Goal: Task Accomplishment & Management: Manage account settings

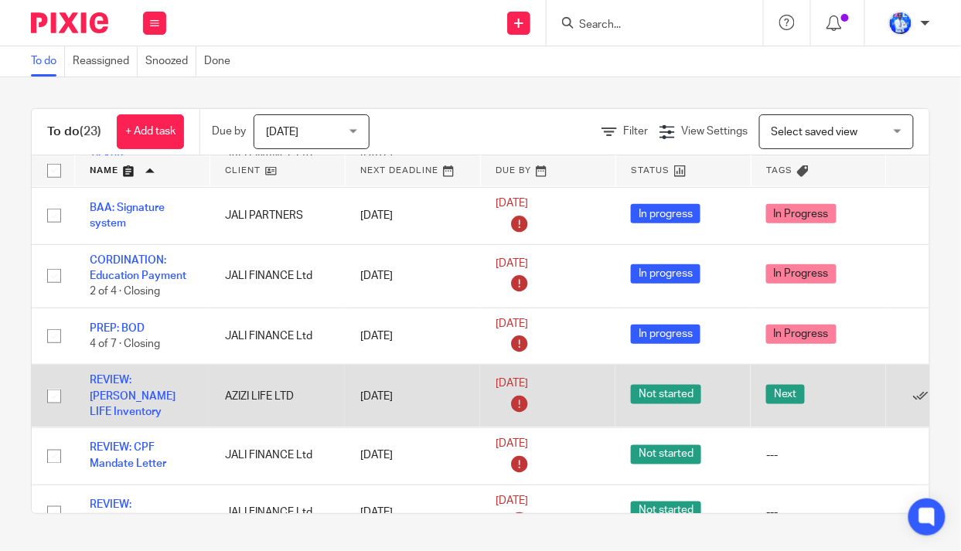
scroll to position [562, 0]
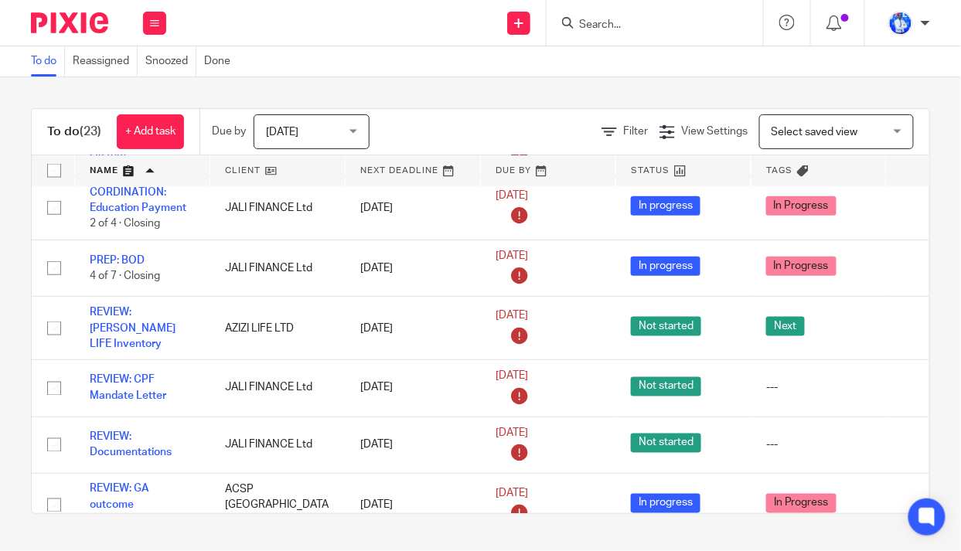
drag, startPoint x: 128, startPoint y: 393, endPoint x: 0, endPoint y: 327, distance: 144.2
click at [0, 327] on div "To do (23) + Add task Due by Today Today Today Tomorrow This week Next week Thi…" at bounding box center [480, 311] width 961 height 468
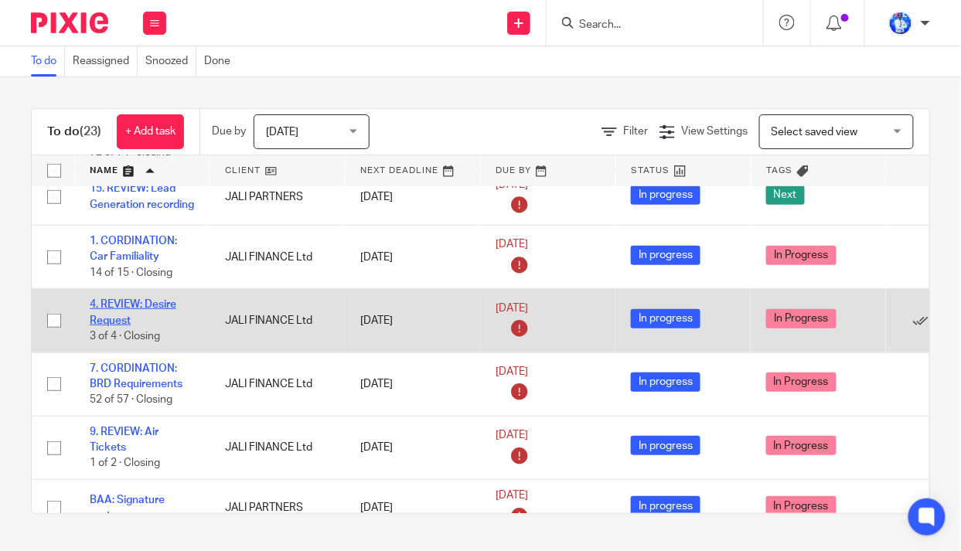
scroll to position [0, 0]
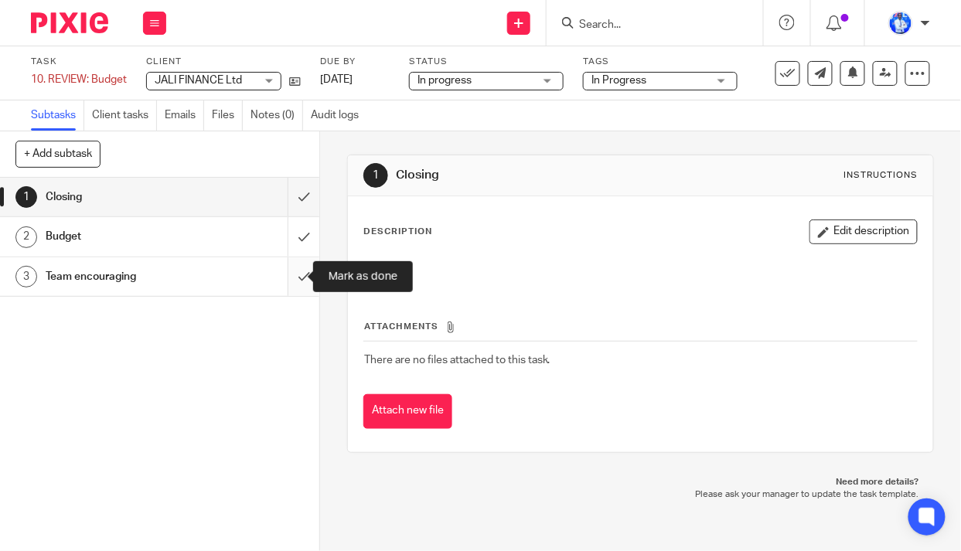
click at [286, 273] on input "submit" at bounding box center [159, 276] width 319 height 39
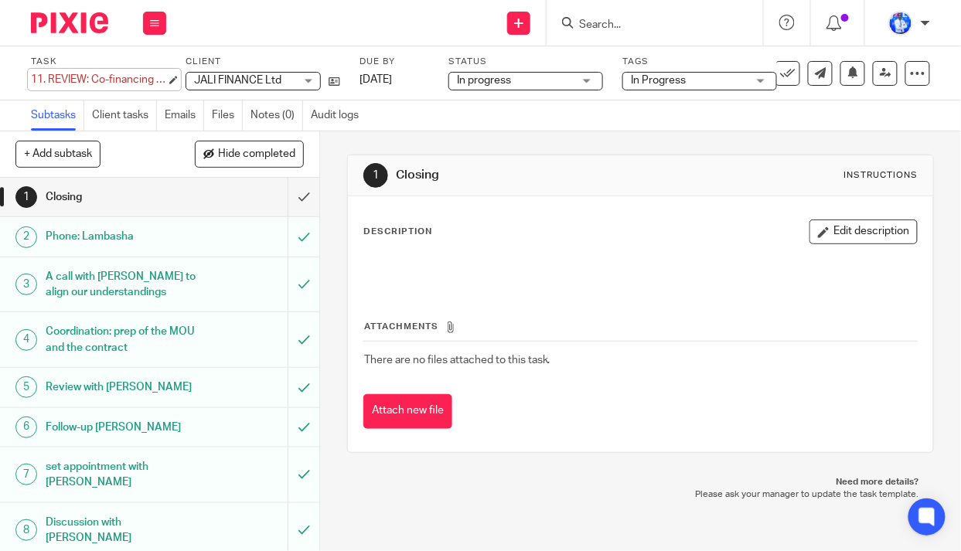
click at [43, 77] on div "11. REVIEW: Co-financing project Save 11. REVIEW: Co-financing project" at bounding box center [98, 79] width 135 height 15
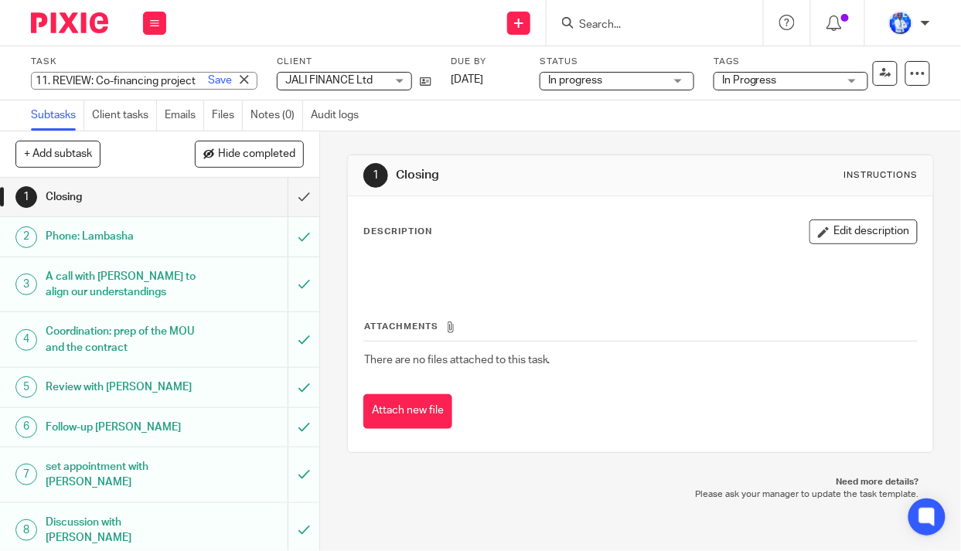
click at [48, 77] on input "11. REVIEW: Co-financing project" at bounding box center [144, 81] width 226 height 18
type input "12. REVIEW: Co-financing project"
click at [208, 82] on link "Save" at bounding box center [220, 80] width 24 height 15
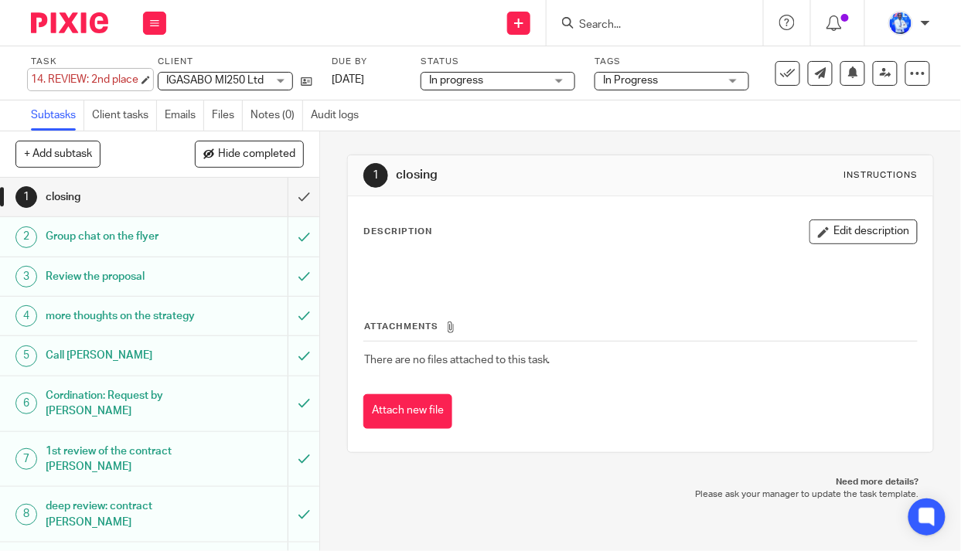
click at [39, 79] on div "14. REVIEW: 2nd place Save 14. REVIEW: 2nd place" at bounding box center [84, 79] width 107 height 15
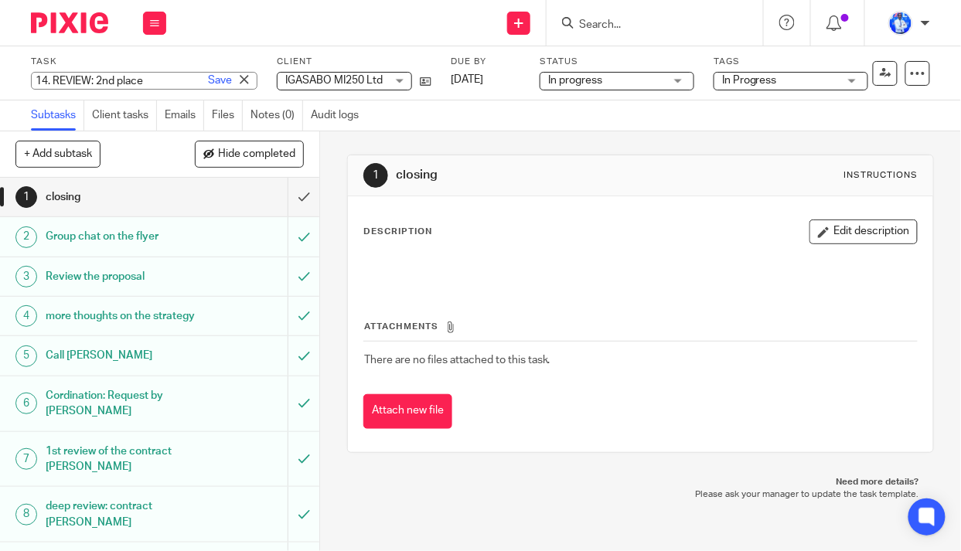
click at [42, 78] on input "14. REVIEW: 2nd place" at bounding box center [144, 81] width 226 height 18
type input "4. REVIEW: 2nd place"
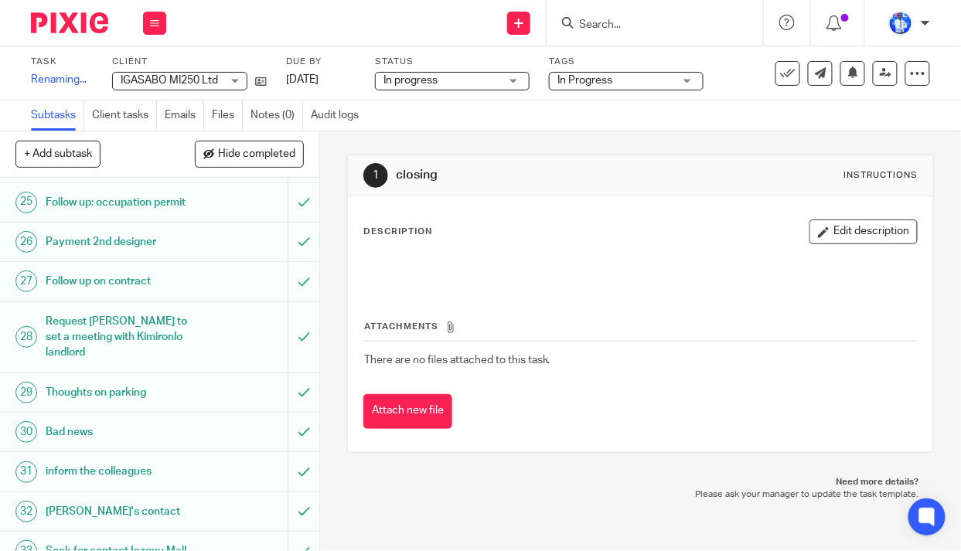
scroll to position [2875, 0]
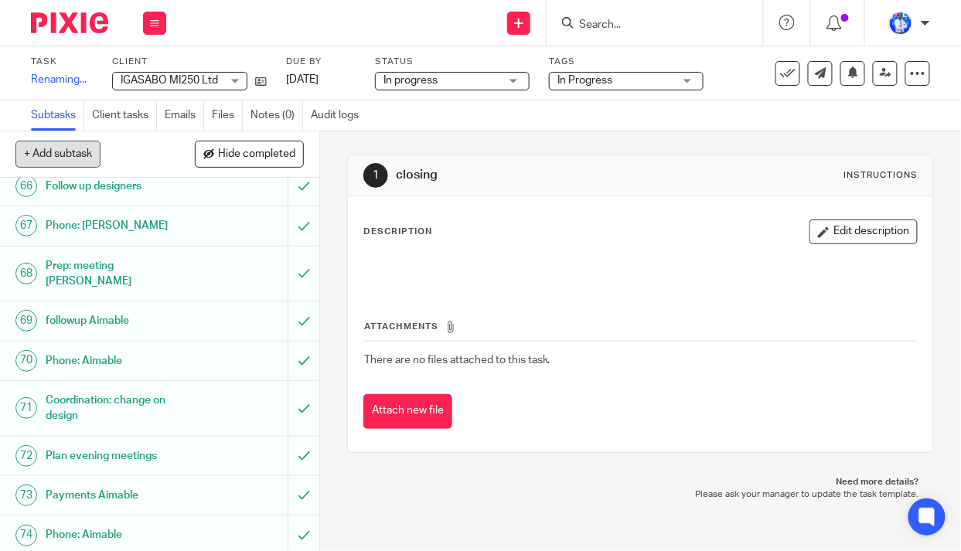
click at [67, 155] on button "+ Add subtask" at bounding box center [57, 154] width 85 height 26
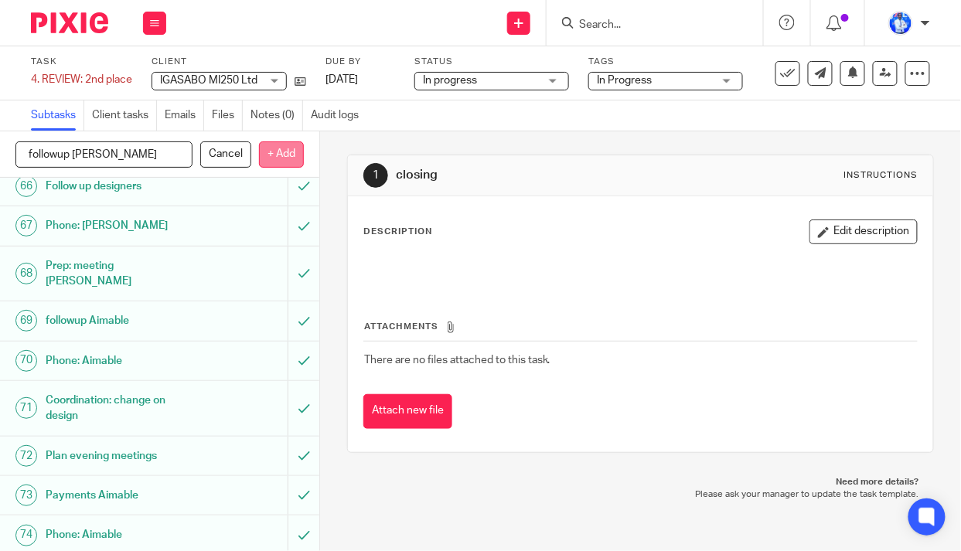
type input "followup Eugene"
click at [286, 150] on p "+ Add" at bounding box center [281, 154] width 45 height 26
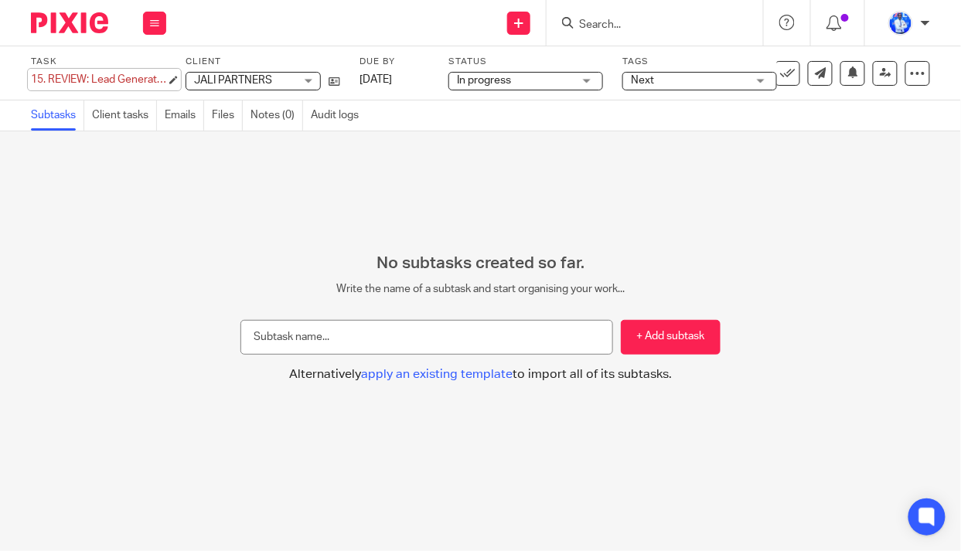
click at [44, 79] on div "15. REVIEW: Lead Generation recording Save 15. REVIEW: Lead Generation recording" at bounding box center [98, 79] width 135 height 15
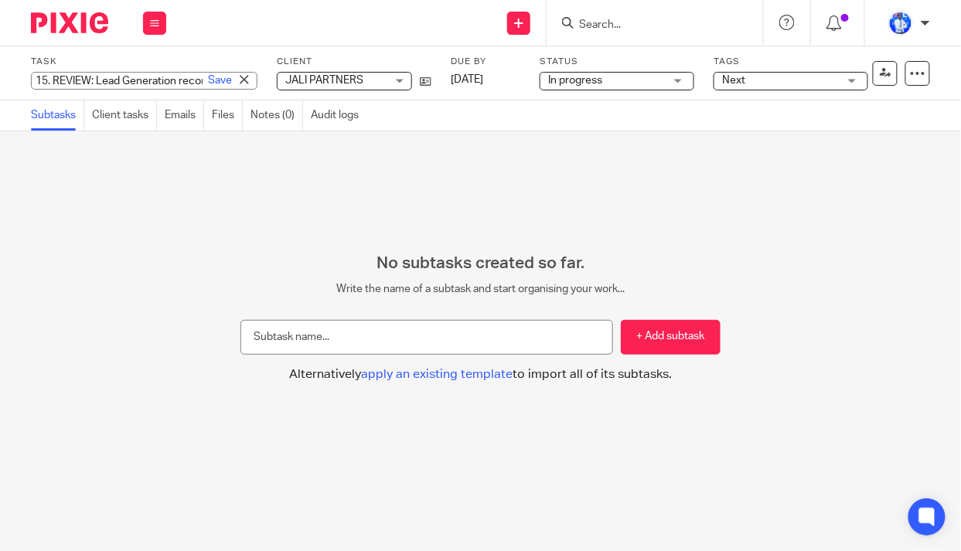
click at [48, 80] on input "15. REVIEW: Lead Generation recording" at bounding box center [144, 81] width 226 height 18
type input "3. REVIEW: Lead Generation recording"
click at [208, 74] on link "Save" at bounding box center [220, 80] width 24 height 15
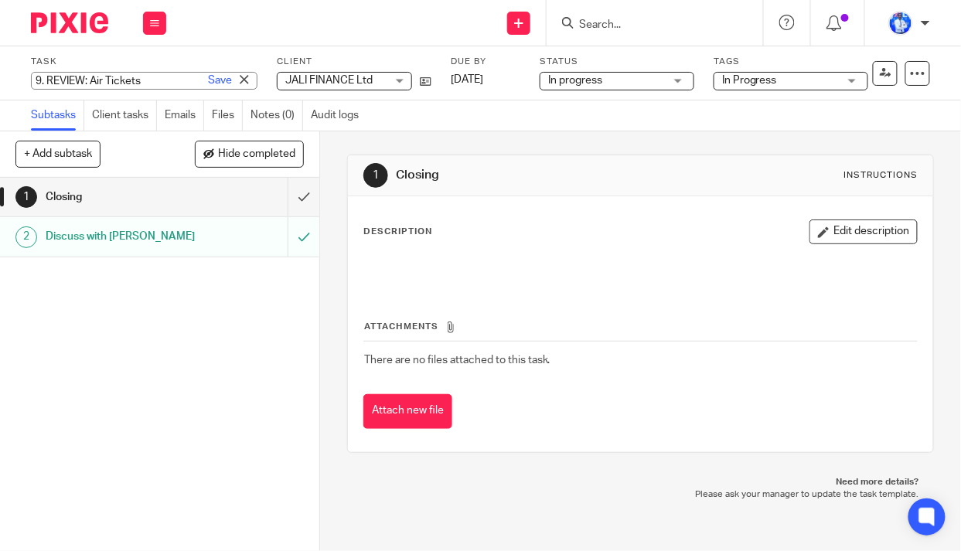
click at [36, 75] on div "9. REVIEW: Air Tickets Save 9. REVIEW: Air Tickets" at bounding box center [144, 81] width 226 height 18
click at [41, 78] on input "9. REVIEW: Air Tickets" at bounding box center [144, 81] width 226 height 18
type input "1. REVIEW: Air Tickets"
click at [208, 77] on link "Save" at bounding box center [220, 80] width 24 height 15
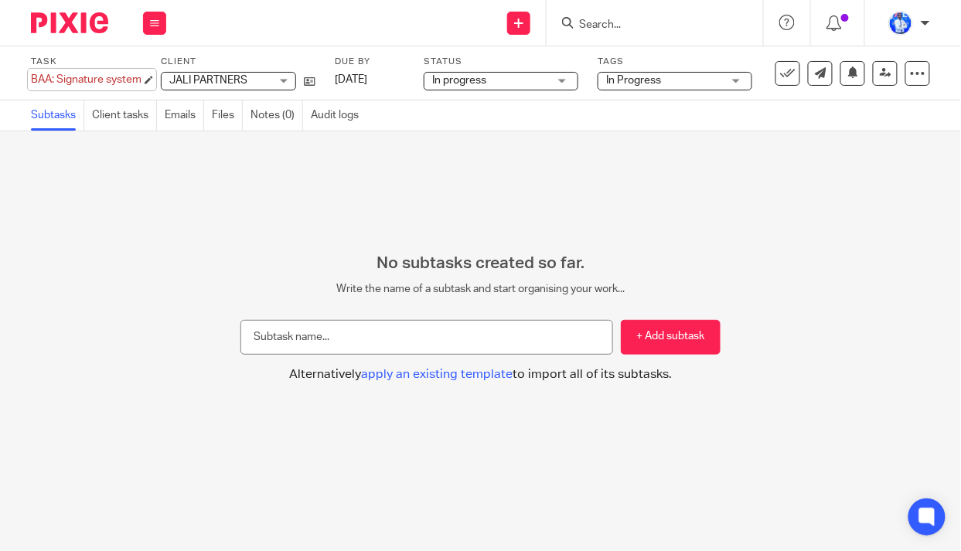
click at [32, 80] on div "[DEMOGRAPHIC_DATA]: Signature system Save BAA: Signature system" at bounding box center [86, 79] width 111 height 15
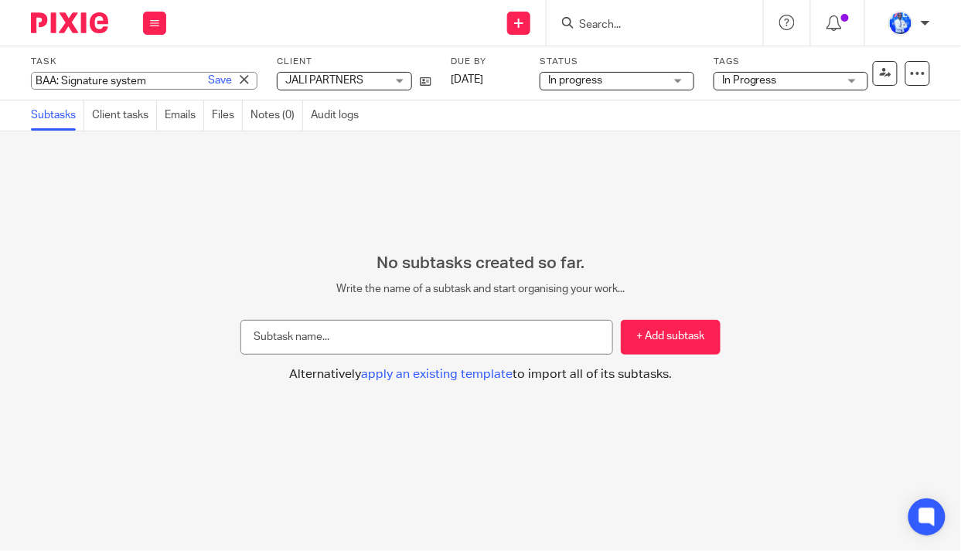
click at [32, 80] on input "BAA: Signature system" at bounding box center [144, 81] width 226 height 18
type input "2. BAA: Signature system"
click at [208, 80] on link "Save" at bounding box center [220, 80] width 24 height 15
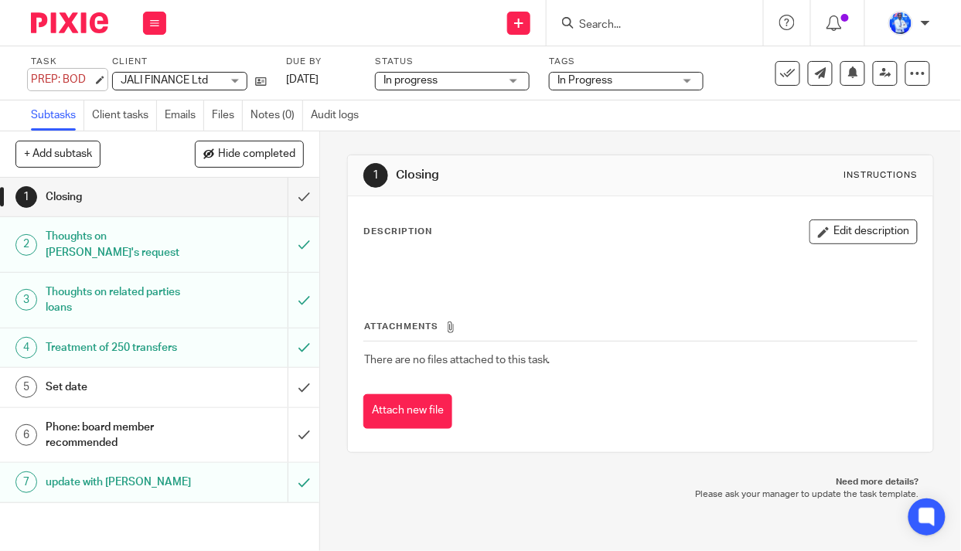
click at [35, 75] on div "PREP: BOD Save PREP: BOD" at bounding box center [62, 79] width 62 height 15
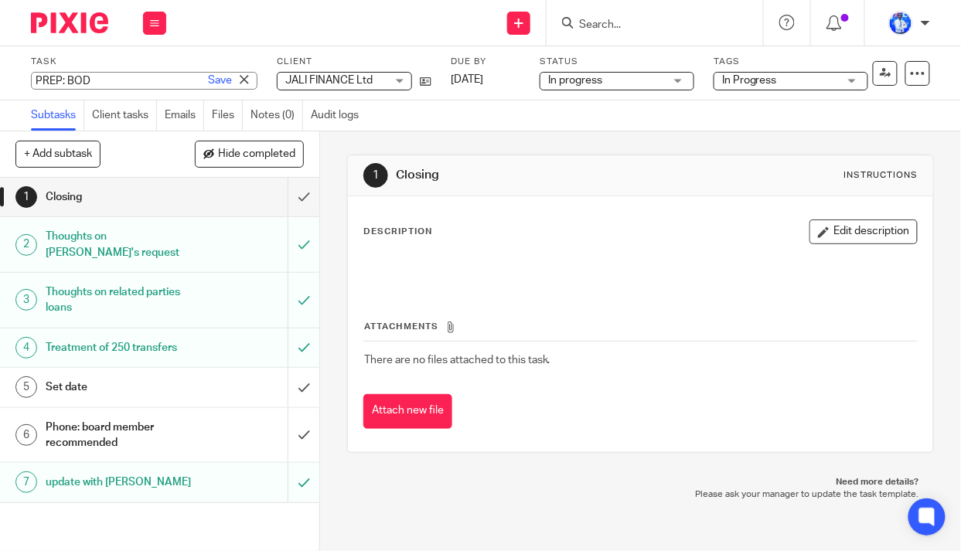
click at [35, 83] on input "PREP: BOD" at bounding box center [144, 81] width 226 height 18
type input "6. PREP: BOD"
click at [208, 82] on link "Save" at bounding box center [220, 80] width 24 height 15
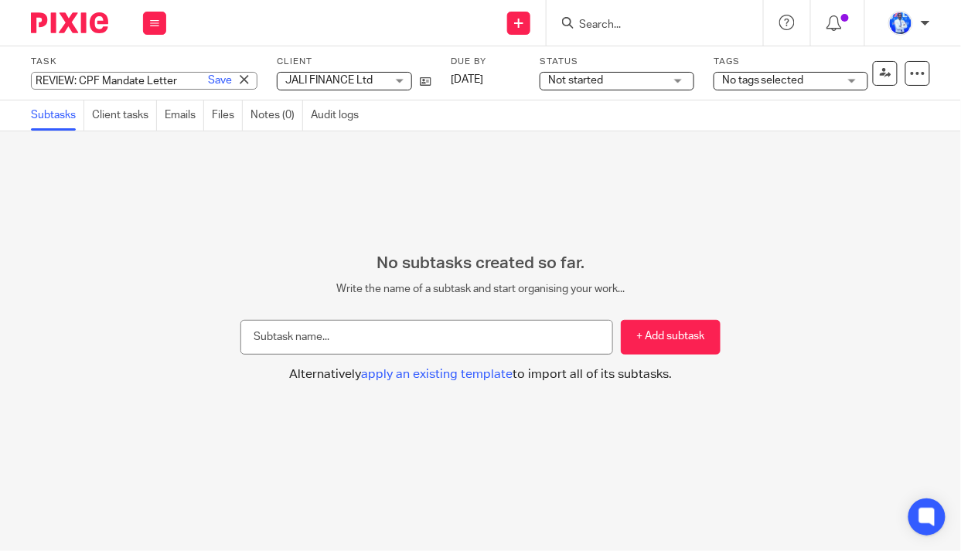
click at [33, 78] on div "REVIEW: CPF Mandate Letter Save REVIEW: CPF Mandate Letter" at bounding box center [144, 81] width 226 height 18
click at [33, 78] on input "REVIEW: CPF Mandate Letter" at bounding box center [144, 81] width 226 height 18
type input "5. REVIEW: CPF Mandate Letter"
click at [208, 73] on link "Save" at bounding box center [220, 80] width 24 height 15
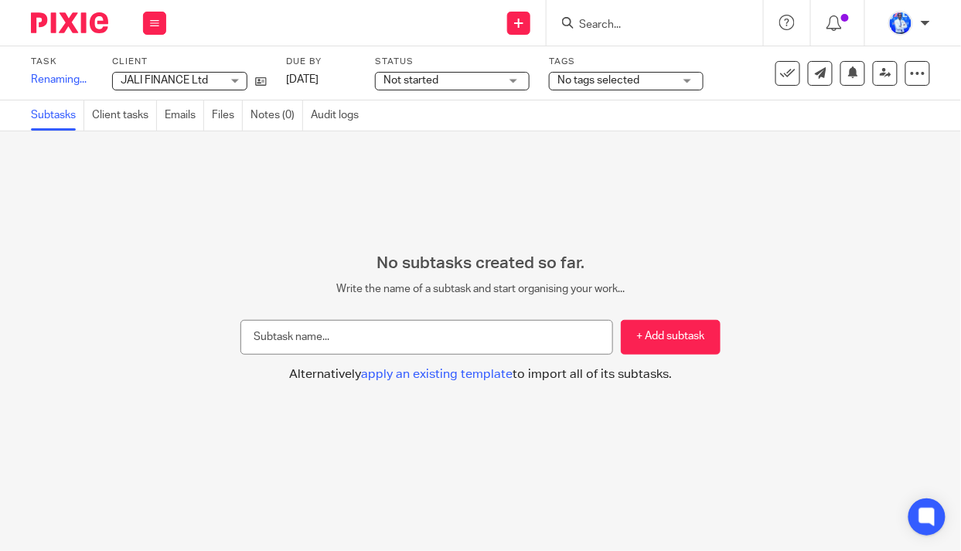
click at [486, 79] on span "Not started" at bounding box center [441, 81] width 116 height 16
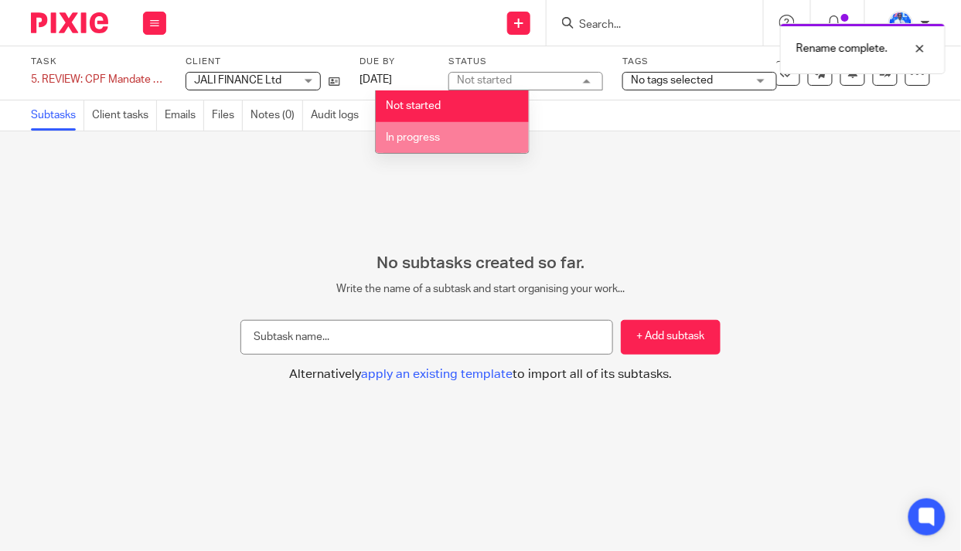
click at [472, 145] on li "In progress" at bounding box center [452, 138] width 153 height 32
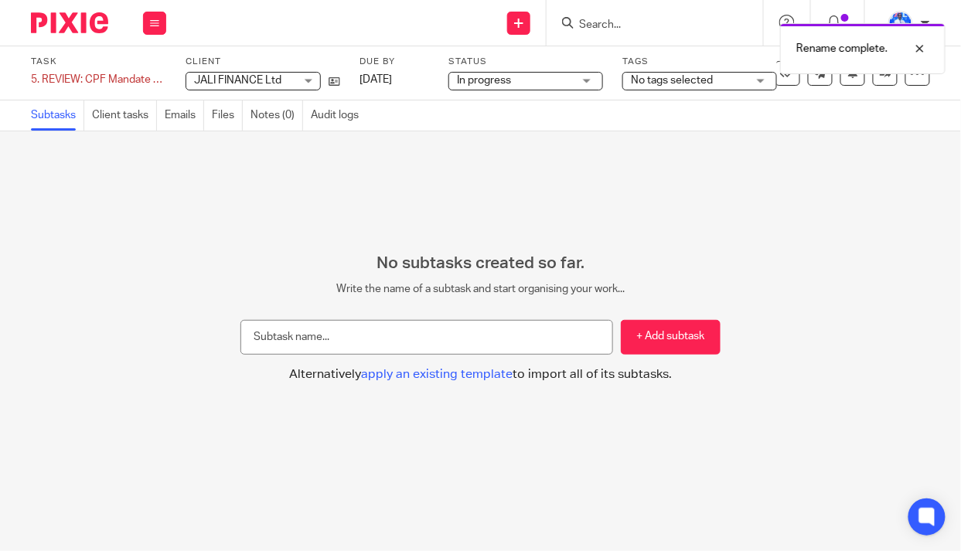
click at [683, 80] on span "No tags selected" at bounding box center [672, 80] width 82 height 11
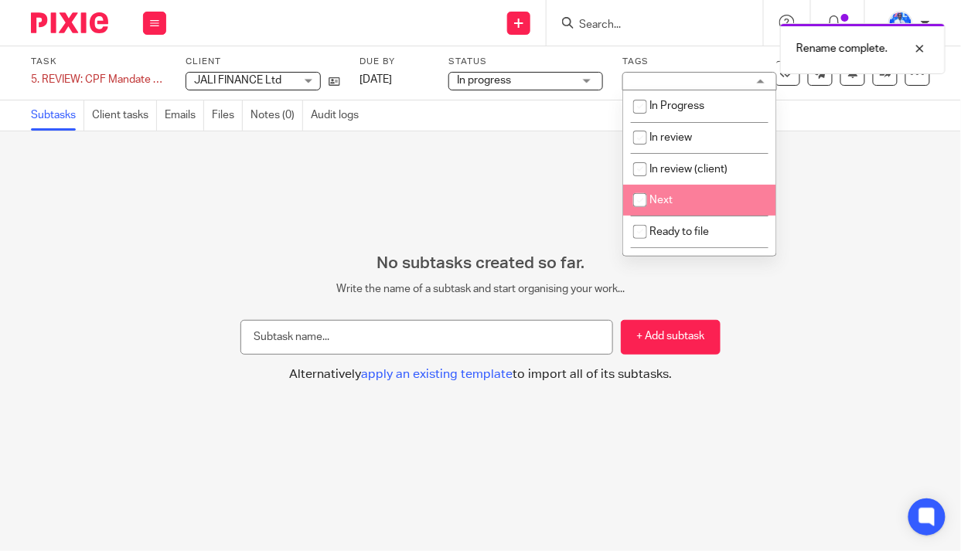
click at [676, 203] on li "Next" at bounding box center [699, 201] width 153 height 32
checkbox input "true"
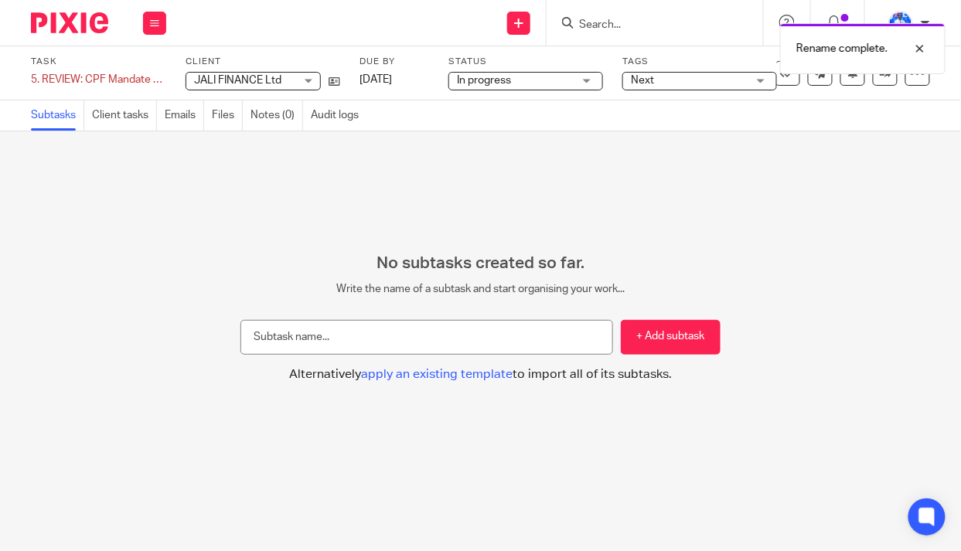
click at [403, 186] on div "No subtasks created so far. Write the name of a subtask and start organising yo…" at bounding box center [480, 341] width 961 height 420
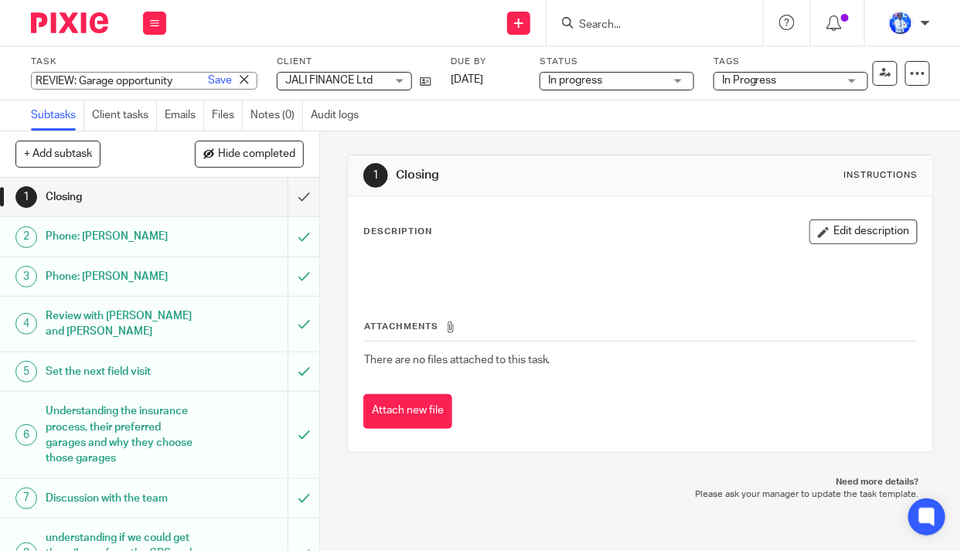
click at [32, 78] on div "REVIEW: Garage opportunity Save REVIEW: Garage opportunity" at bounding box center [144, 81] width 226 height 18
click at [32, 80] on input "REVIEW: Garage opportunity" at bounding box center [144, 81] width 226 height 18
type input "7. REVIEW: Garage opportunity"
click at [208, 83] on link "Save" at bounding box center [220, 80] width 24 height 15
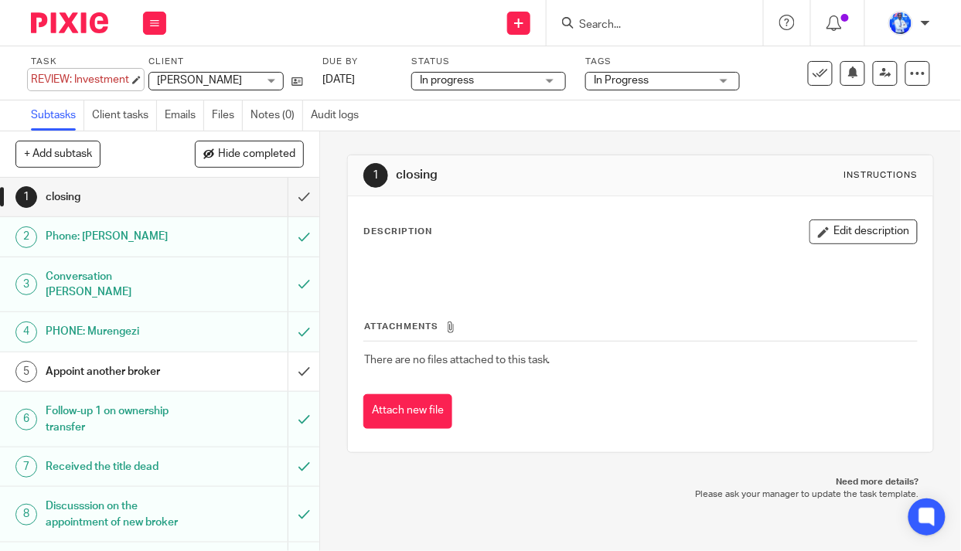
click at [33, 77] on div "REVIEW: Investment Save REVIEW: Investment" at bounding box center [80, 79] width 98 height 15
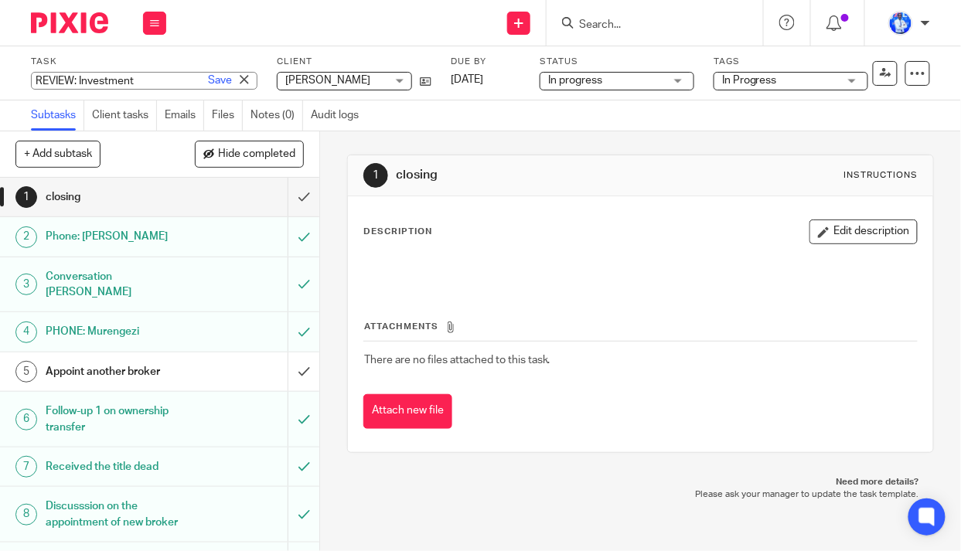
click at [33, 79] on input "REVIEW: Investment" at bounding box center [144, 81] width 226 height 18
type input "8. REVIEW: Investment"
click at [208, 81] on link "Save" at bounding box center [220, 80] width 24 height 15
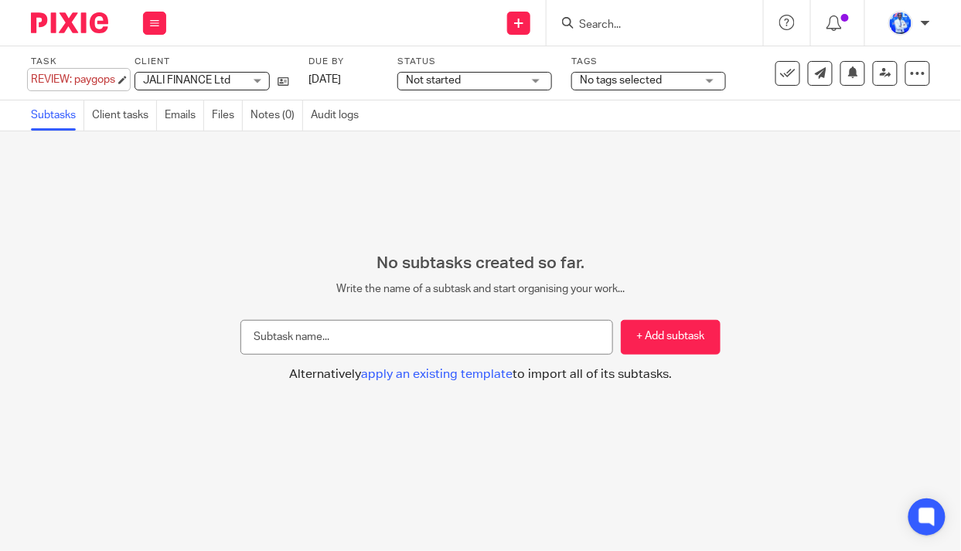
click at [30, 78] on div "Task REVIEW: paygops Save REVIEW: paygops 0 /0 Client JALI FINANCE Ltd JALI FIN…" at bounding box center [480, 73] width 961 height 54
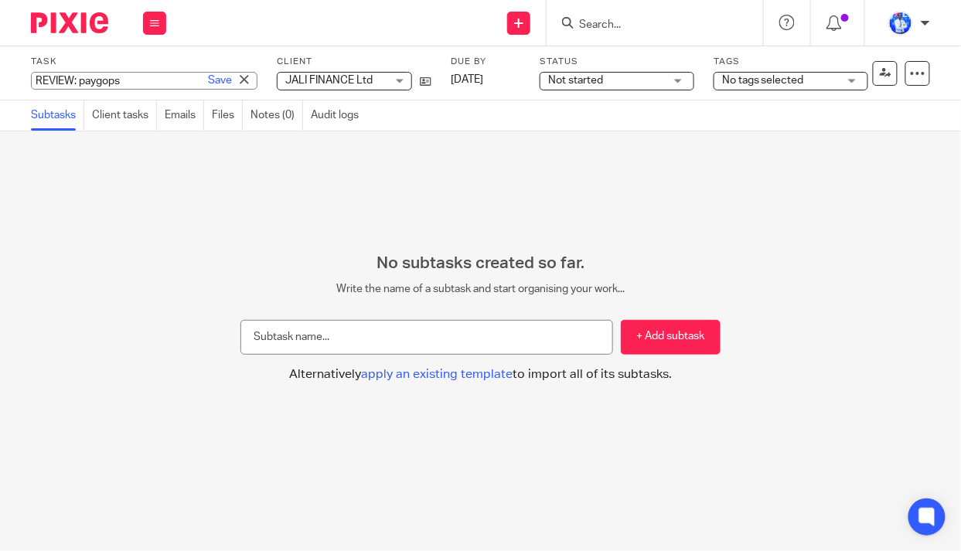
drag, startPoint x: 31, startPoint y: 80, endPoint x: 49, endPoint y: 69, distance: 20.8
click at [32, 80] on input "REVIEW: paygops" at bounding box center [144, 81] width 226 height 18
click at [35, 83] on input "REVIEW: paygops" at bounding box center [144, 81] width 226 height 18
type input "9. REVIEW: paygops"
click at [208, 84] on link "Save" at bounding box center [220, 80] width 24 height 15
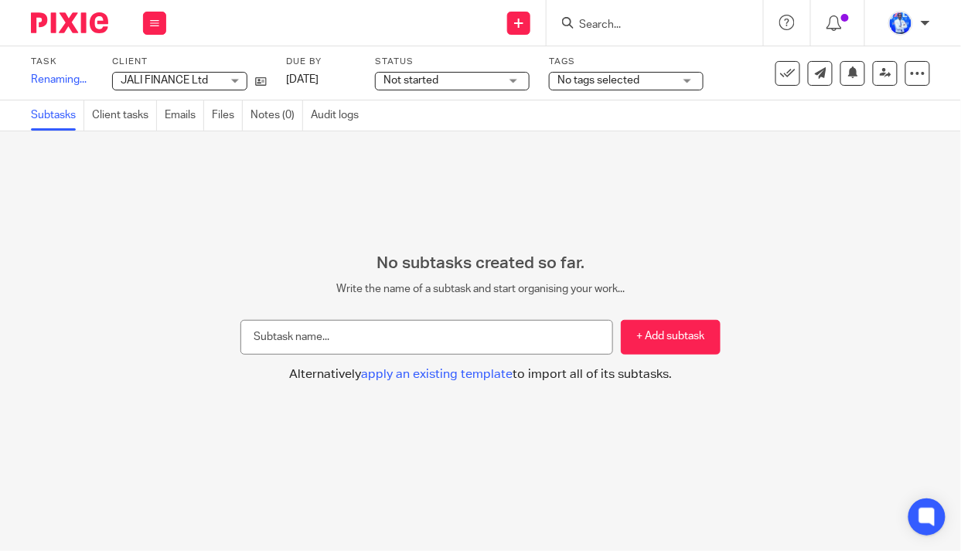
click at [470, 77] on span "Not started" at bounding box center [441, 81] width 116 height 16
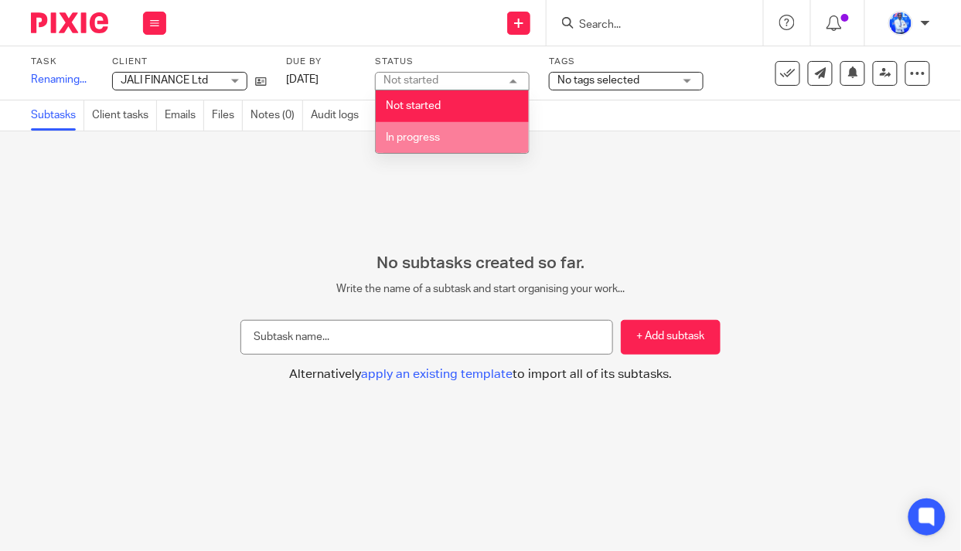
click at [465, 135] on li "In progress" at bounding box center [452, 138] width 153 height 32
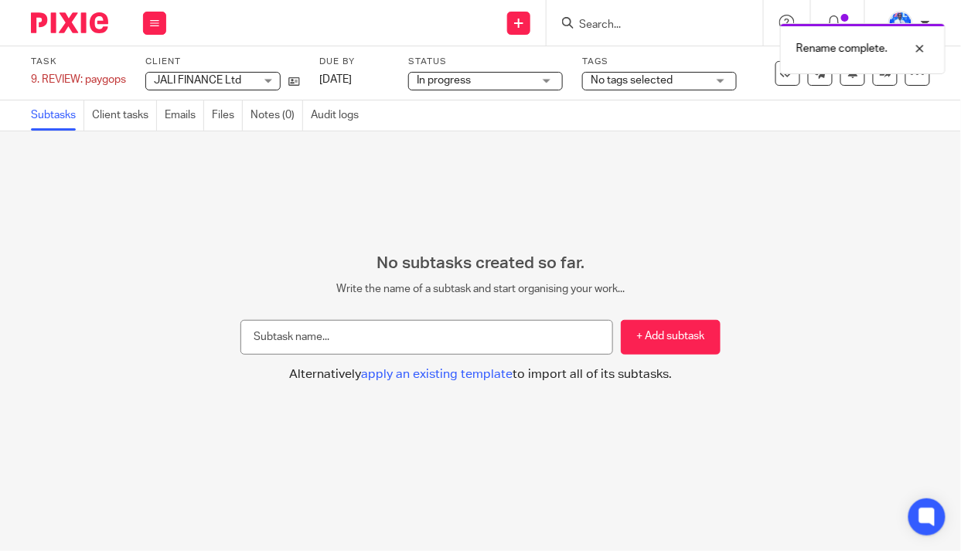
click at [630, 84] on span "No tags selected" at bounding box center [632, 80] width 82 height 11
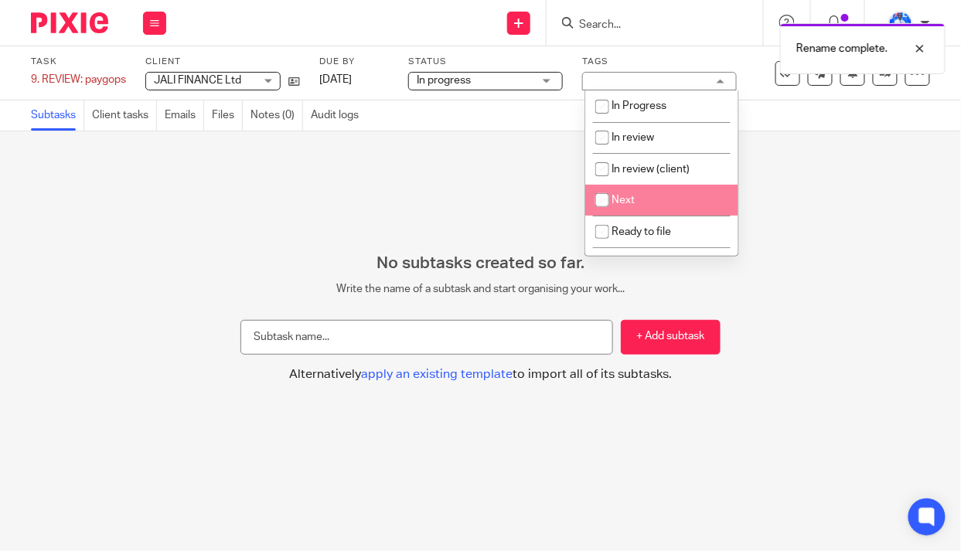
click at [627, 205] on span "Next" at bounding box center [622, 200] width 23 height 11
checkbox input "true"
click at [357, 196] on div "No subtasks created so far. Write the name of a subtask and start organising yo…" at bounding box center [480, 341] width 961 height 420
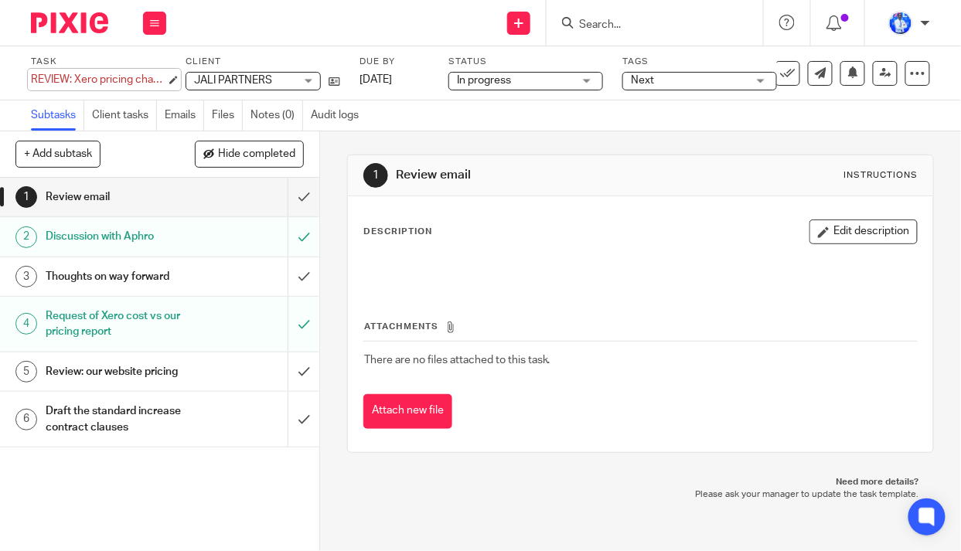
click at [32, 78] on div "REVIEW: Xero pricing changes for global USD plans Save REVIEW: Xero pricing cha…" at bounding box center [98, 79] width 135 height 15
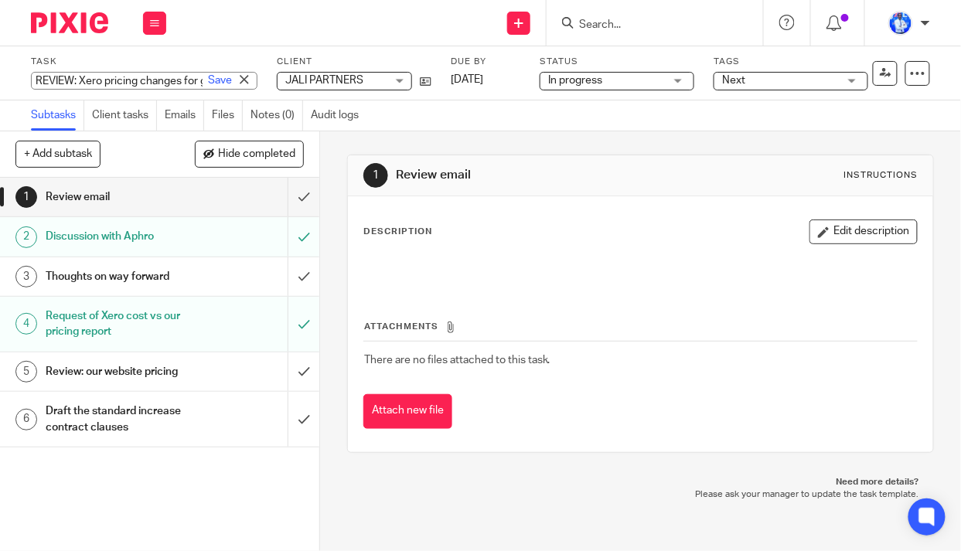
click at [32, 78] on input "REVIEW: Xero pricing changes for global USD plans" at bounding box center [144, 81] width 226 height 18
type input "11. REVIEW: Xero pricing changes for global USD plans"
click at [208, 80] on link "Save" at bounding box center [220, 80] width 24 height 15
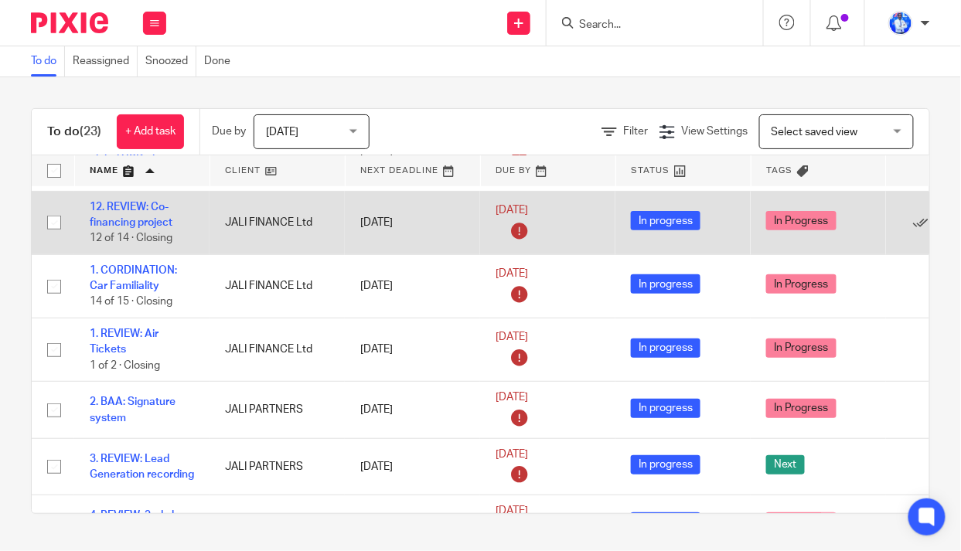
scroll to position [140, 0]
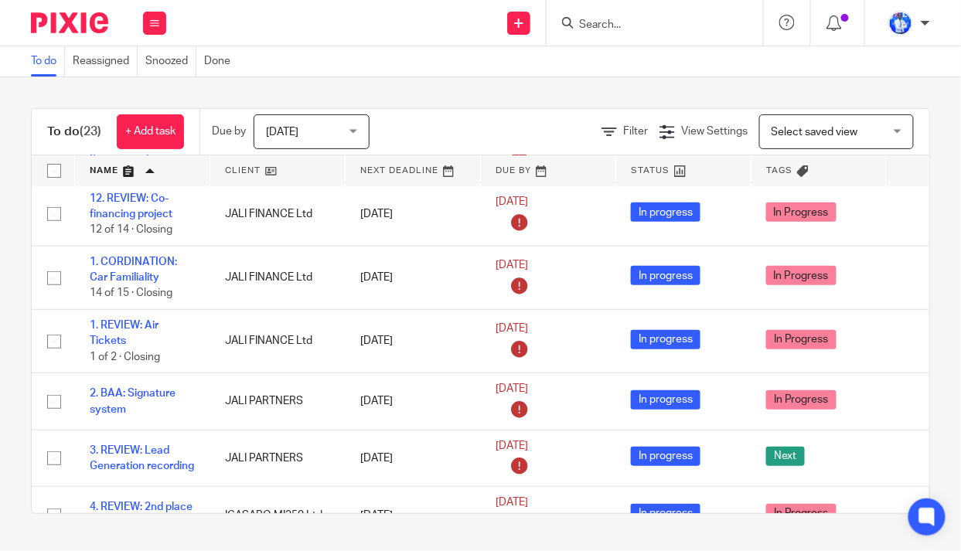
drag, startPoint x: 125, startPoint y: 278, endPoint x: 0, endPoint y: 308, distance: 128.6
click at [0, 308] on div "To do (23) + Add task Due by Today Today Today Tomorrow This week Next week Thi…" at bounding box center [480, 311] width 961 height 468
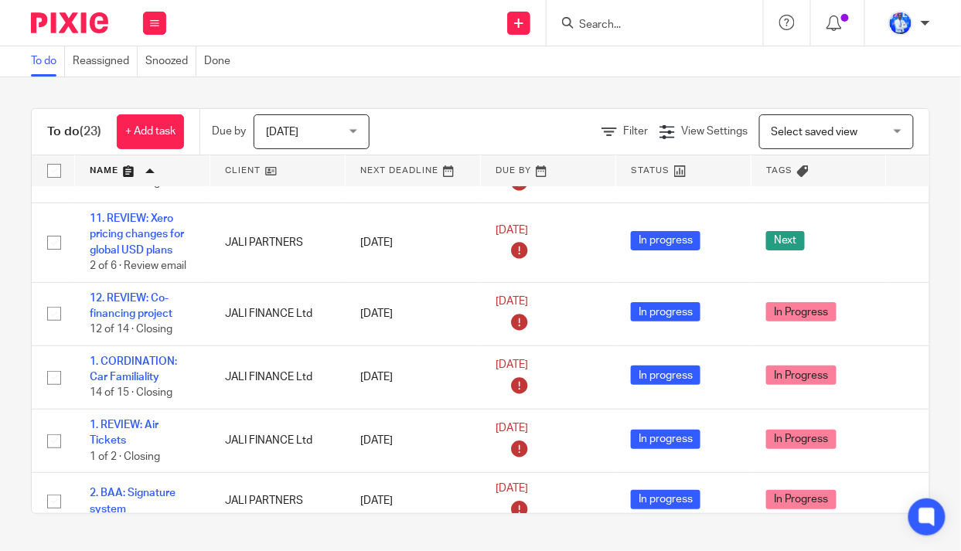
scroll to position [0, 0]
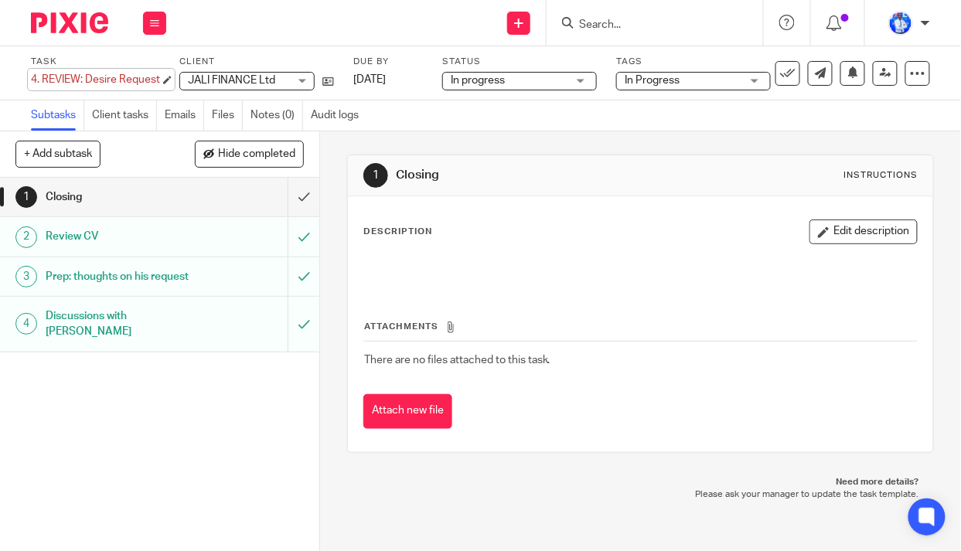
click at [39, 79] on div "4. REVIEW: Desire Request Save 4. REVIEW: Desire Request" at bounding box center [95, 79] width 129 height 15
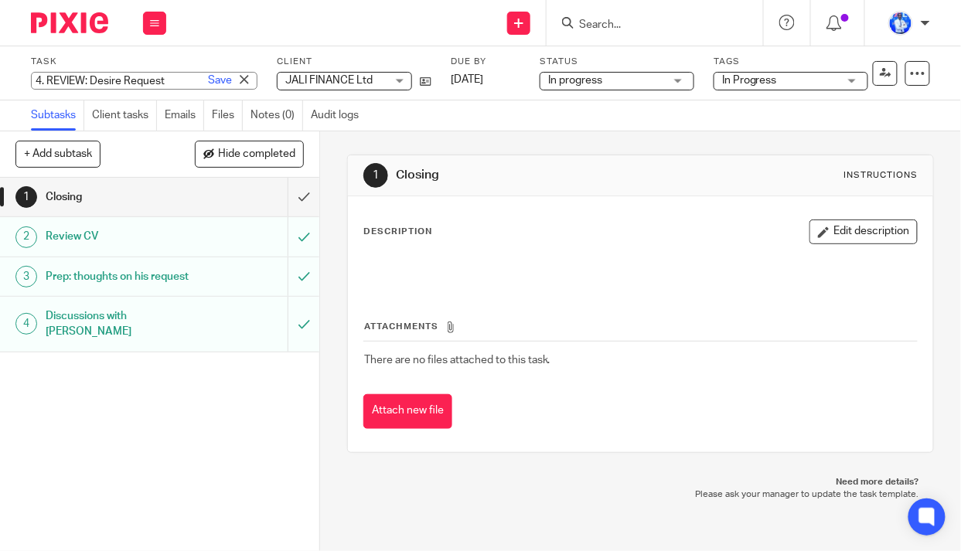
click at [40, 80] on input "4. REVIEW: Desire Request" at bounding box center [144, 81] width 226 height 18
type input "15. REVIEW: Desire Request"
click at [208, 77] on link "Save" at bounding box center [220, 80] width 24 height 15
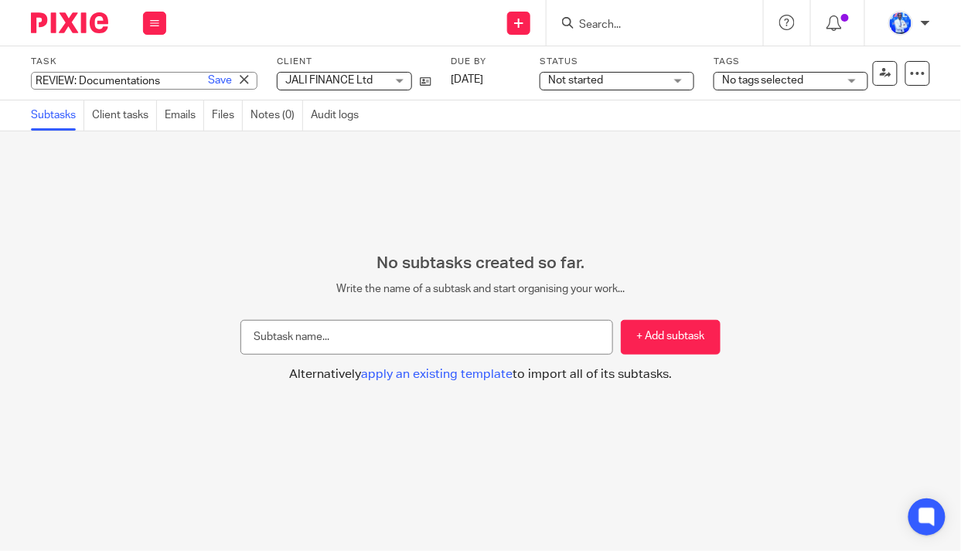
click at [35, 79] on div "REVIEW: Documentations Save REVIEW: Documentations" at bounding box center [144, 81] width 226 height 18
click at [35, 79] on input "REVIEW: Documentations" at bounding box center [144, 81] width 226 height 18
type input "14. REVIEW: Documentations"
click at [208, 82] on link "Save" at bounding box center [220, 80] width 24 height 15
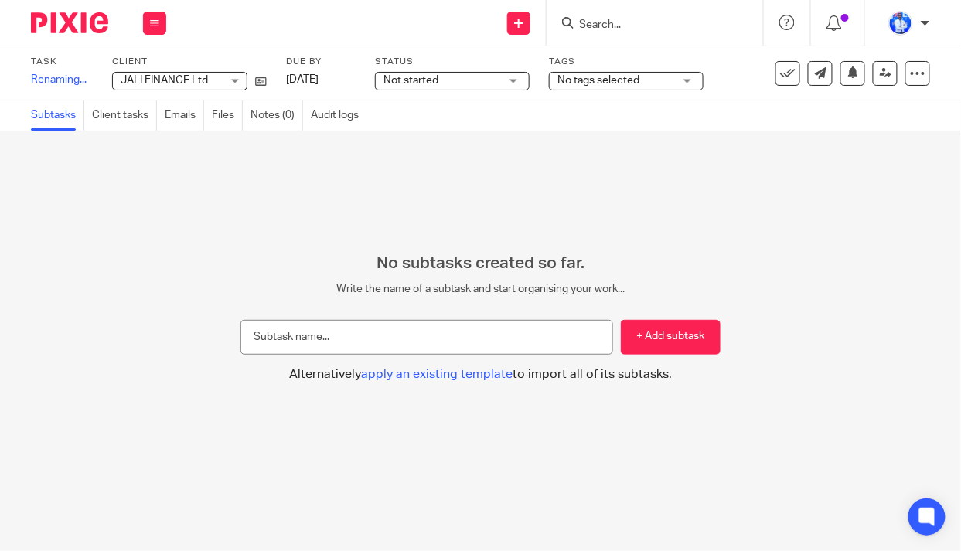
click at [445, 79] on span "Not started" at bounding box center [441, 81] width 116 height 16
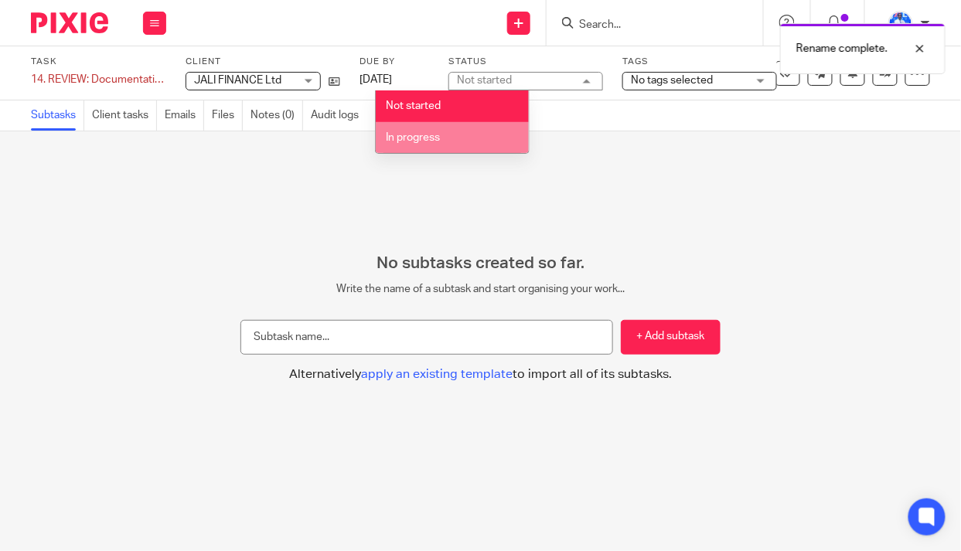
click at [452, 132] on li "In progress" at bounding box center [452, 138] width 153 height 32
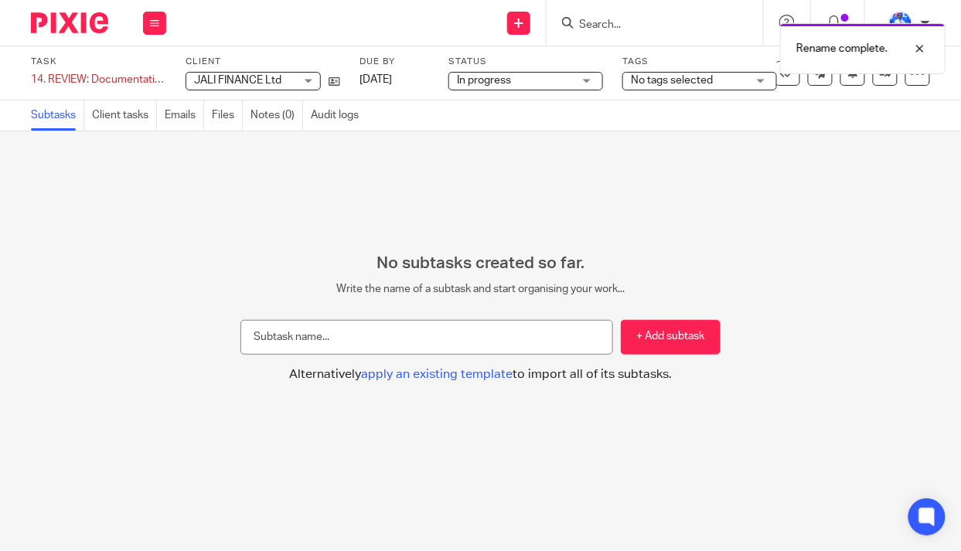
click at [689, 83] on span "No tags selected" at bounding box center [672, 80] width 82 height 11
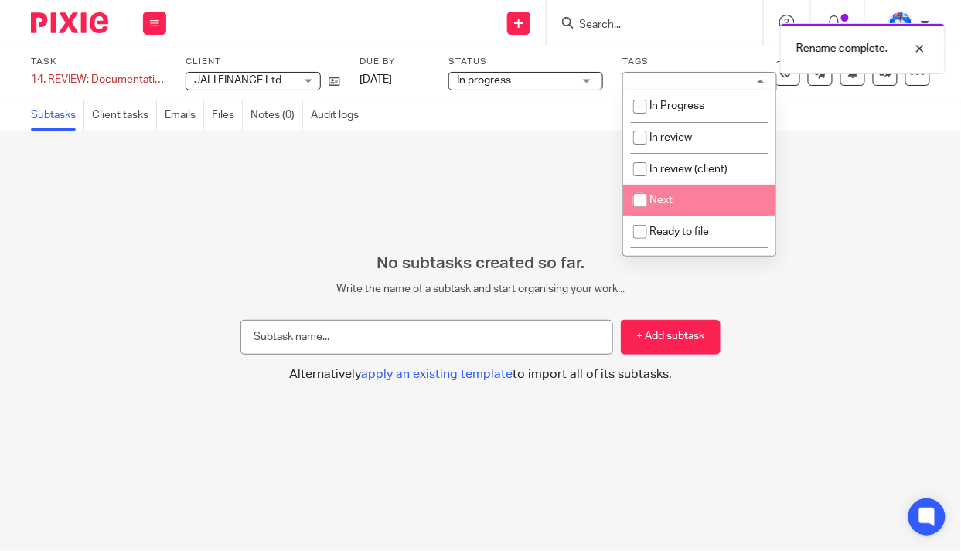
click at [682, 200] on li "Next" at bounding box center [699, 201] width 153 height 32
checkbox input "true"
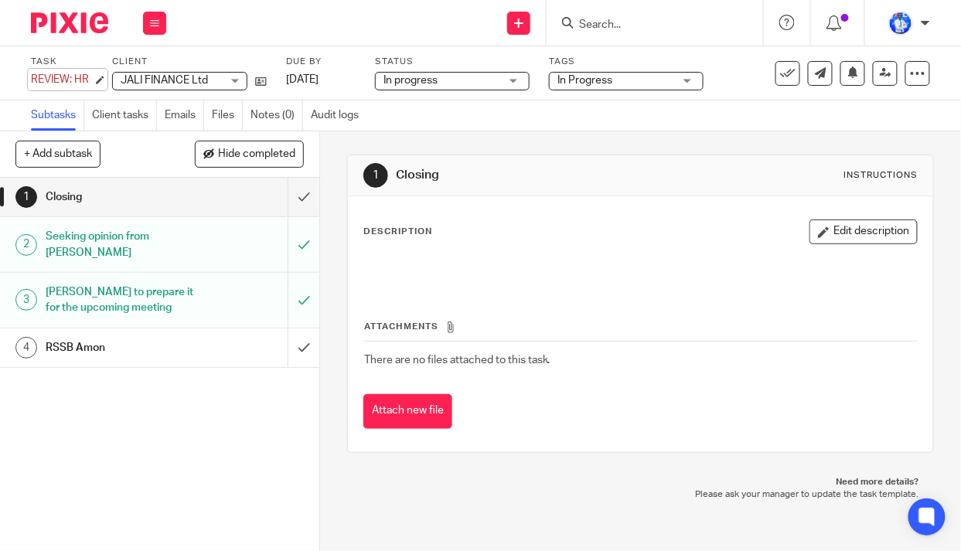
click at [31, 78] on div "REVIEW: HR Save REVIEW: HR" at bounding box center [62, 79] width 62 height 15
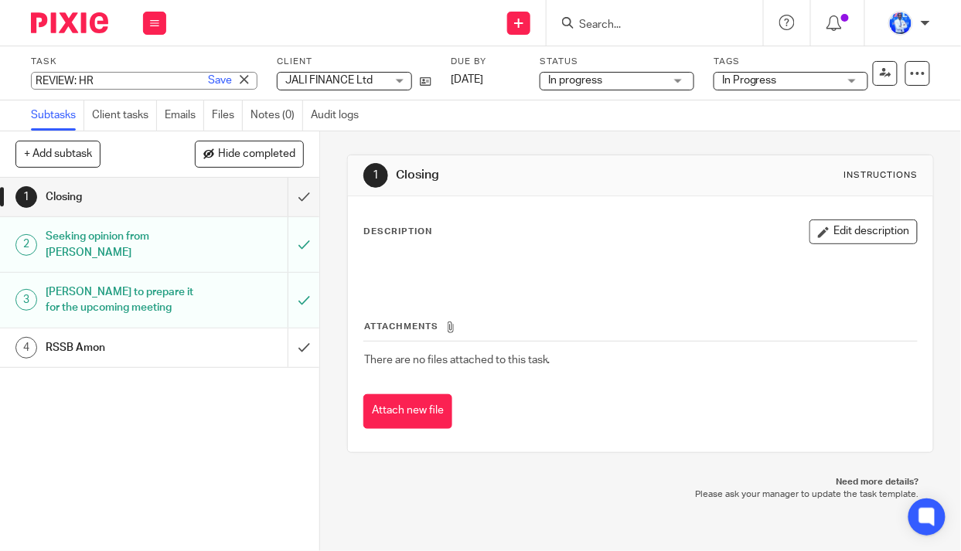
click at [31, 79] on input "REVIEW: HR" at bounding box center [144, 81] width 226 height 18
type input "13. REVIEW: HR"
click at [208, 82] on link "Save" at bounding box center [220, 80] width 24 height 15
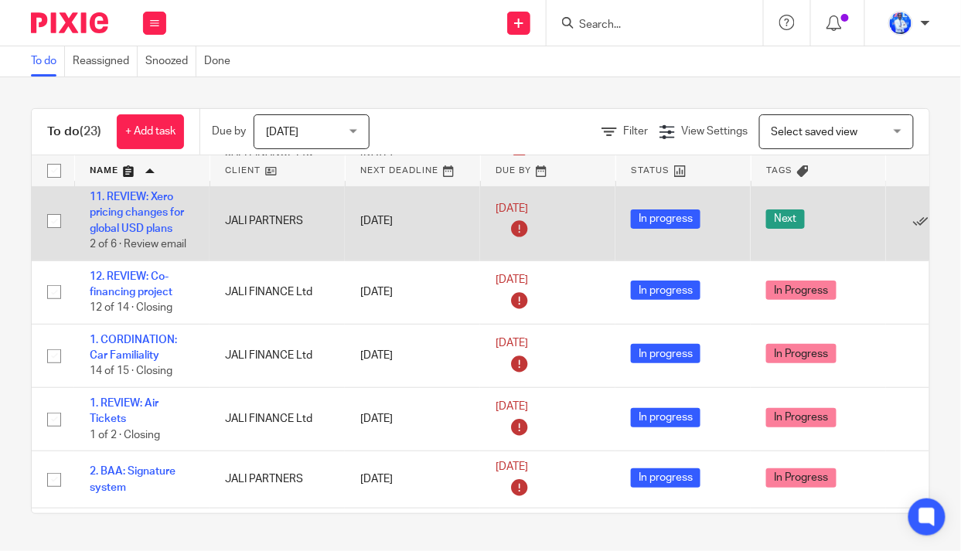
scroll to position [70, 0]
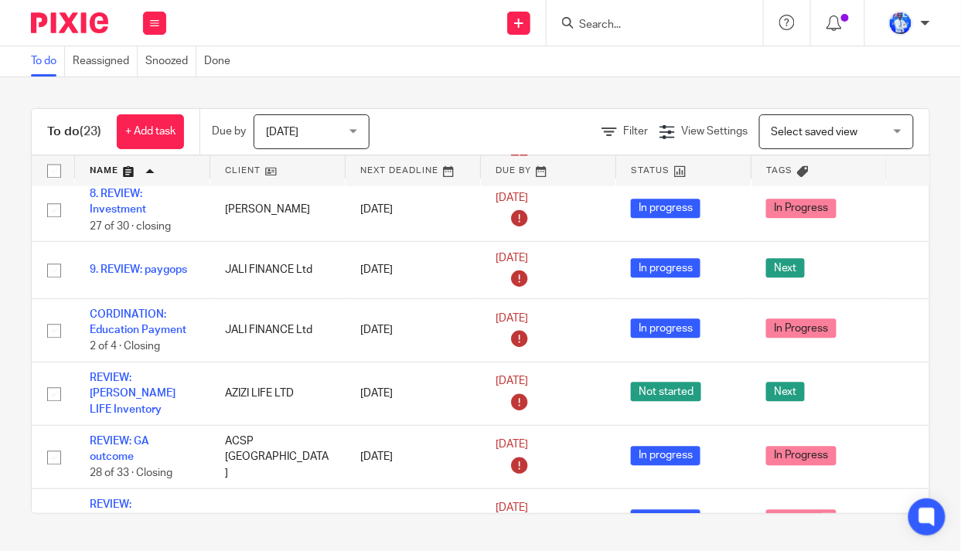
scroll to position [983, 0]
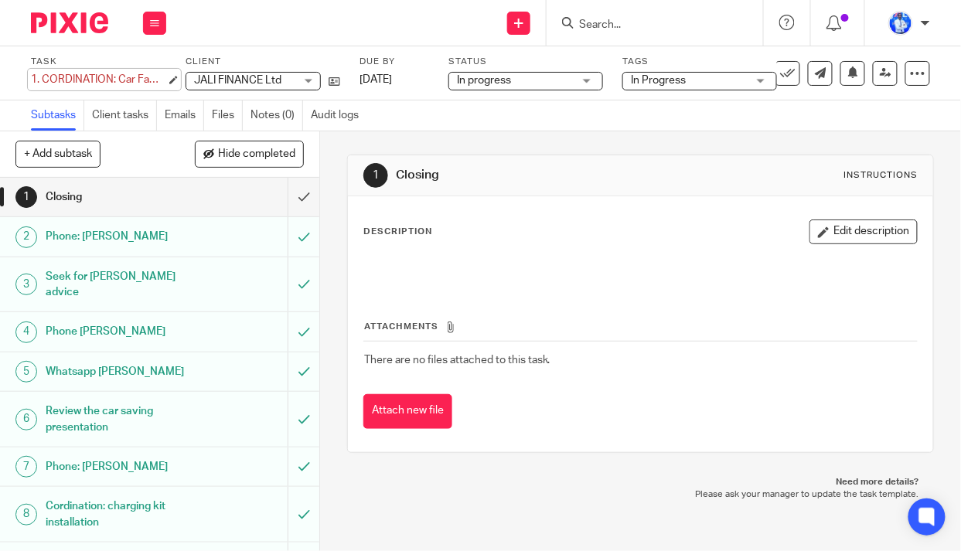
click at [43, 77] on div "1. CORDINATION: Car Familiality Save 1. CORDINATION: Car Familiality" at bounding box center [98, 79] width 135 height 15
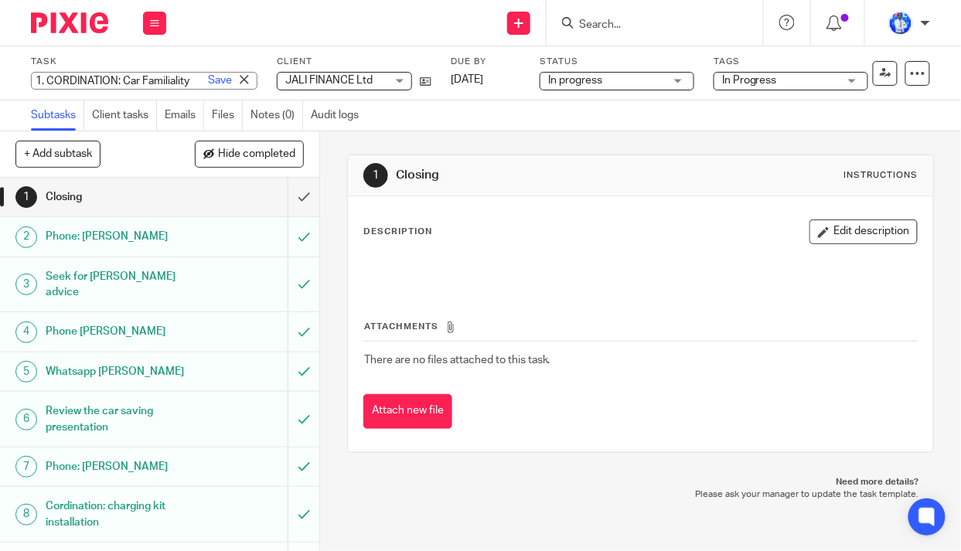
click at [49, 77] on input "1. CORDINATION: Car Familiality" at bounding box center [144, 81] width 226 height 18
type input "CORDINATION: Car Familiality"
click at [208, 80] on link "Save" at bounding box center [220, 80] width 24 height 15
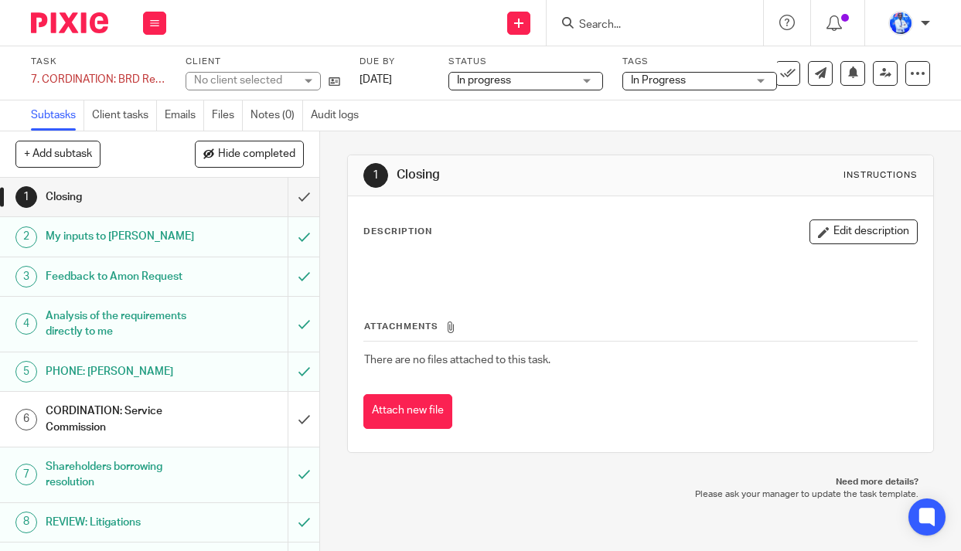
click at [46, 76] on div "7. CORDINATION: BRD Requirements Save 7. CORDINATION: BRD Requirements" at bounding box center [98, 79] width 135 height 15
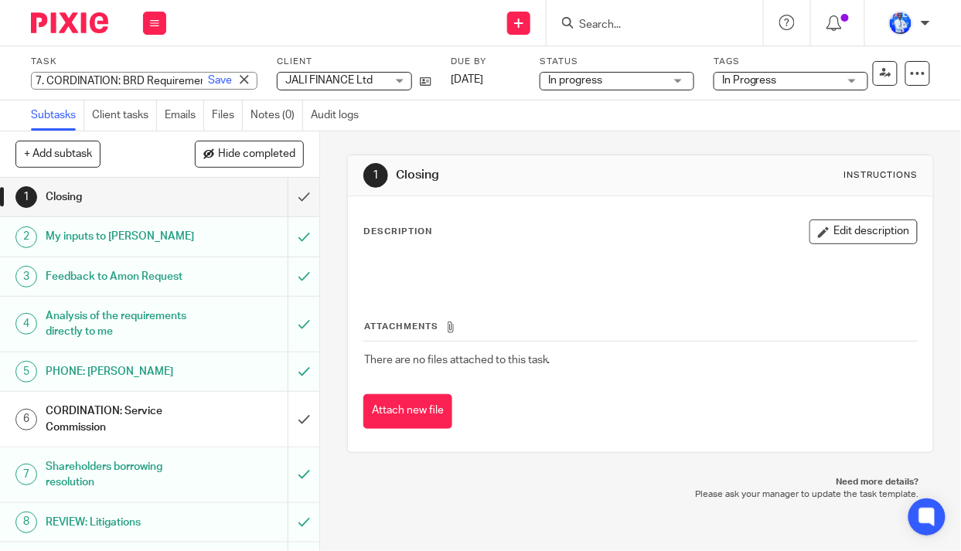
click at [47, 78] on input "7. CORDINATION: BRD Requirements" at bounding box center [144, 81] width 226 height 18
type input "CORDINATION: BRD Requirements"
click at [208, 80] on link "Save" at bounding box center [220, 80] width 24 height 15
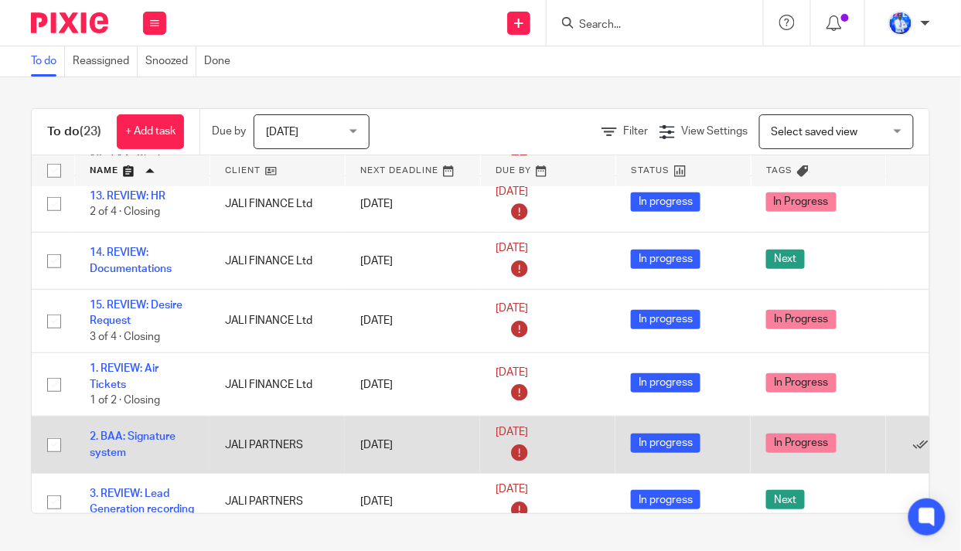
scroll to position [281, 0]
